Goal: Navigation & Orientation: Find specific page/section

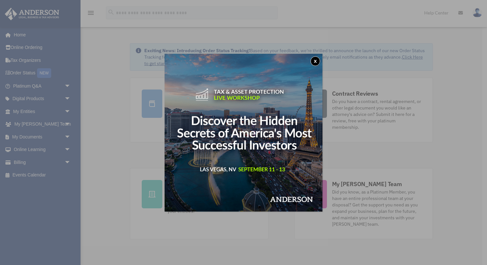
click at [317, 61] on button "x" at bounding box center [315, 61] width 10 height 10
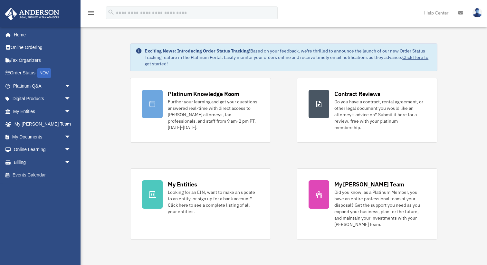
click at [66, 110] on span "arrow_drop_down" at bounding box center [70, 111] width 13 height 13
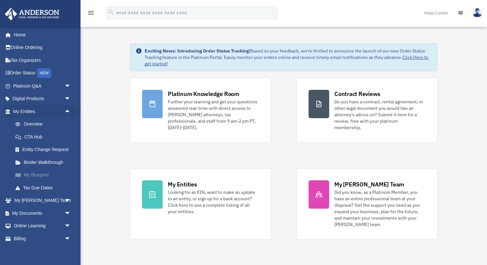
click at [47, 175] on link "My Blueprint" at bounding box center [44, 175] width 71 height 13
